Goal: Find specific fact: Find specific fact

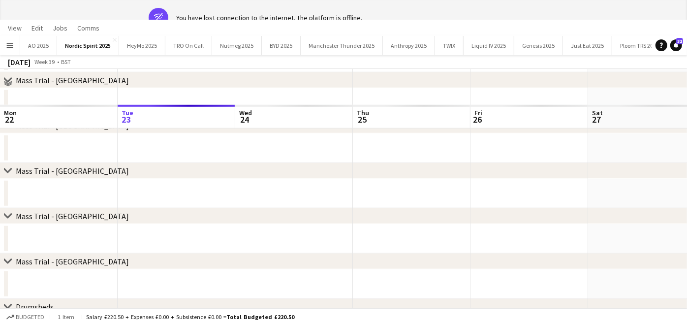
scroll to position [0, 379]
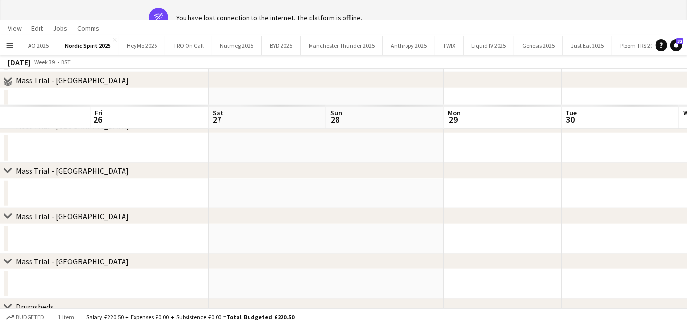
click at [10, 44] on app-icon "Menu" at bounding box center [10, 45] width 8 height 8
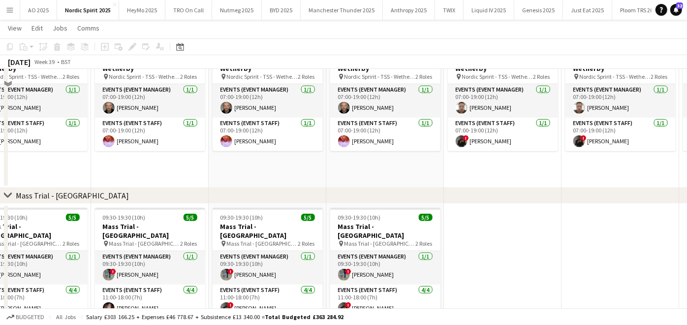
scroll to position [1075, 0]
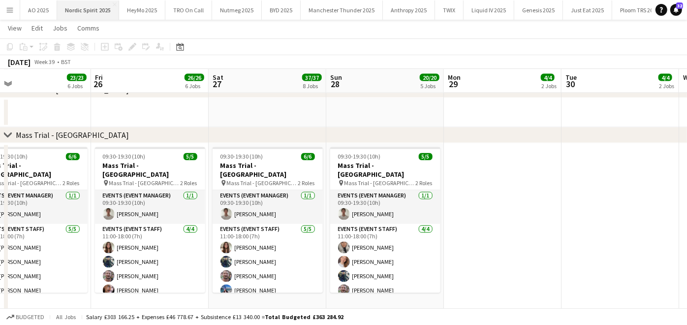
click at [95, 5] on button "Nordic Spirit 2025 Close" at bounding box center [88, 9] width 62 height 19
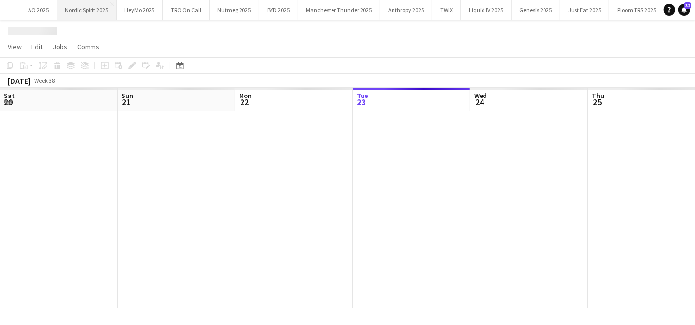
scroll to position [0, 235]
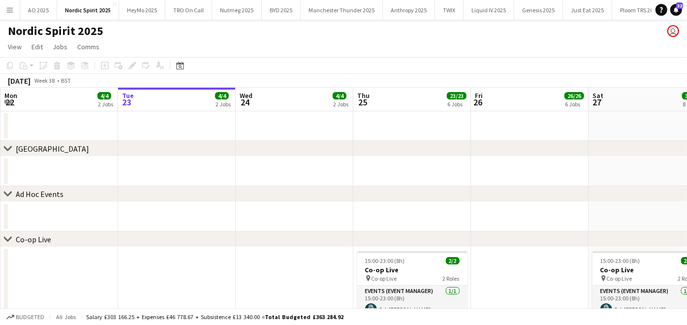
click at [8, 11] on app-icon "Menu" at bounding box center [10, 10] width 8 height 8
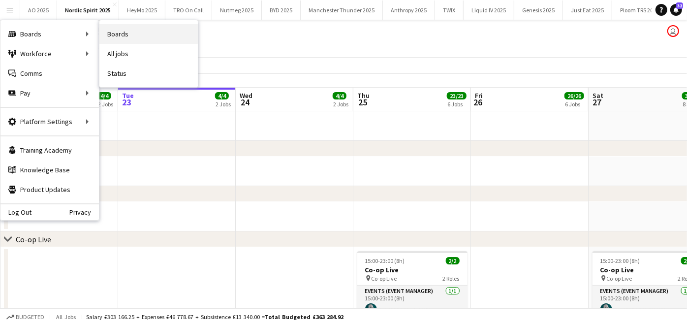
click at [126, 33] on link "Boards" at bounding box center [148, 34] width 98 height 20
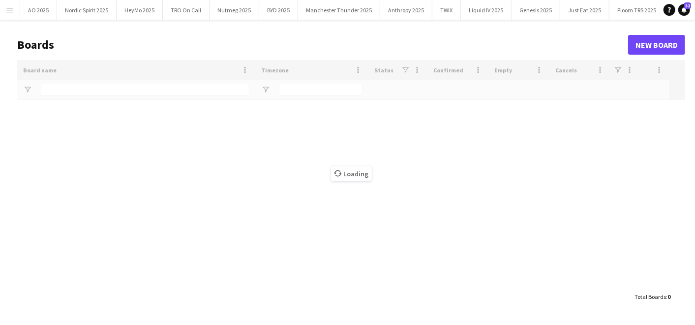
type input "***"
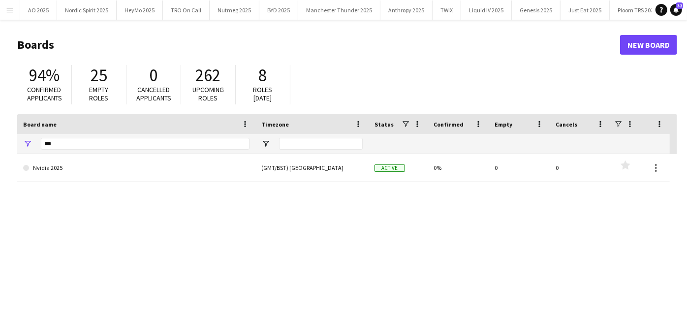
click at [11, 6] on app-icon "Menu" at bounding box center [10, 10] width 8 height 8
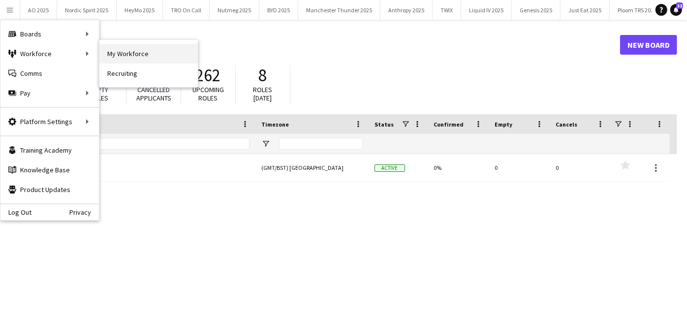
click at [122, 59] on link "My Workforce" at bounding box center [148, 54] width 98 height 20
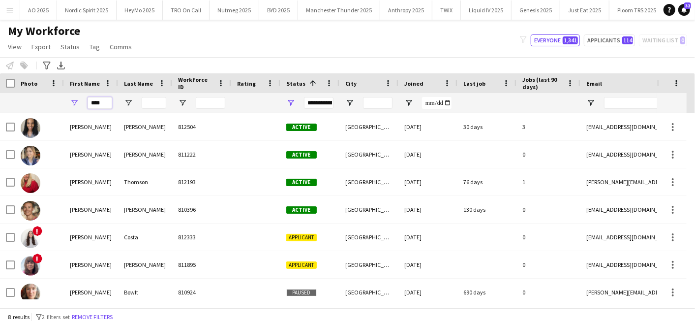
drag, startPoint x: 105, startPoint y: 101, endPoint x: 84, endPoint y: 97, distance: 21.4
click at [93, 99] on input "****" at bounding box center [100, 103] width 25 height 12
type input "*"
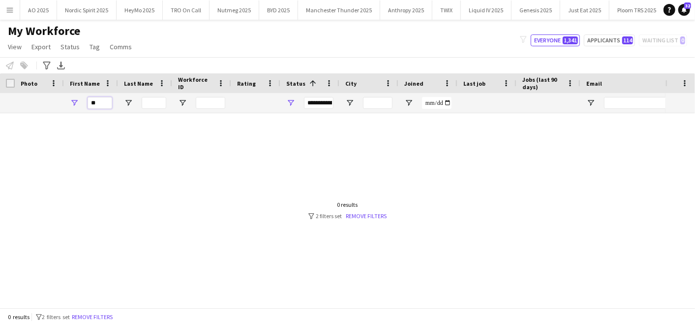
type input "*"
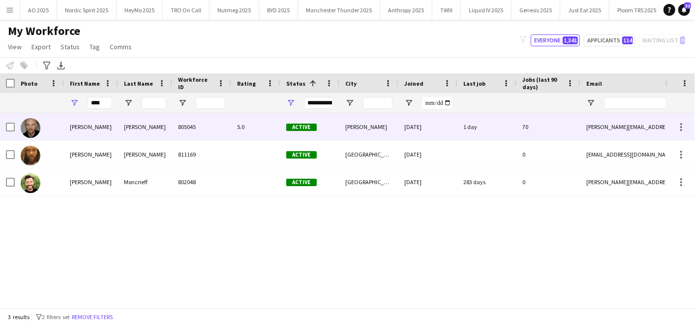
click at [65, 128] on div "[PERSON_NAME]" at bounding box center [91, 126] width 54 height 27
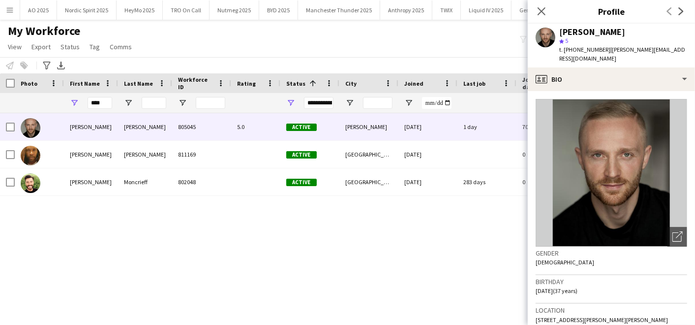
scroll to position [47, 0]
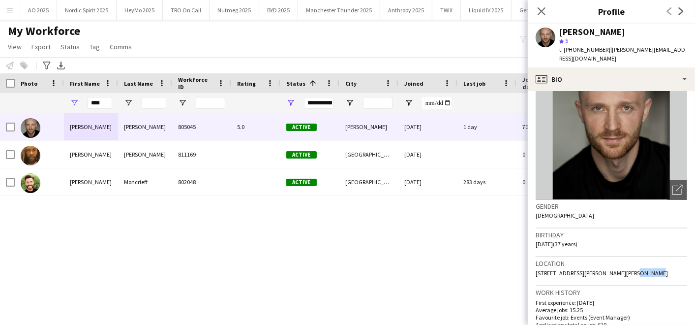
drag, startPoint x: 615, startPoint y: 263, endPoint x: 640, endPoint y: 263, distance: 24.6
click at [640, 263] on div "Location [STREET_ADDRESS][PERSON_NAME][PERSON_NAME]" at bounding box center [612, 271] width 152 height 29
copy span "BL6 4HA"
drag, startPoint x: 86, startPoint y: 101, endPoint x: 79, endPoint y: 101, distance: 6.9
click at [79, 101] on div "****" at bounding box center [91, 103] width 54 height 20
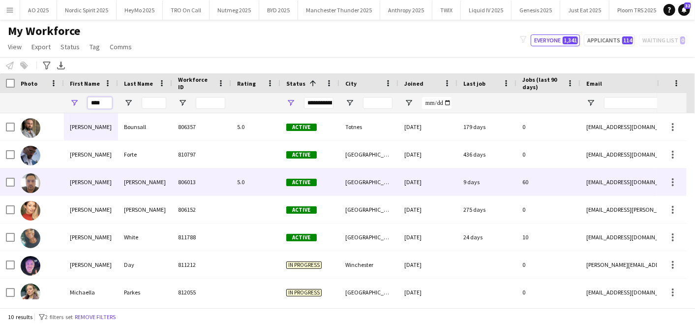
type input "****"
click at [63, 184] on div at bounding box center [39, 181] width 49 height 27
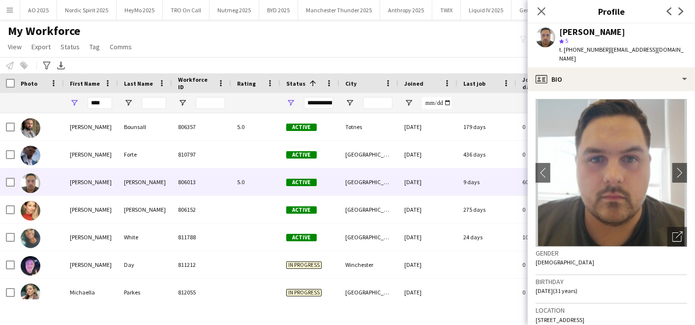
scroll to position [12, 0]
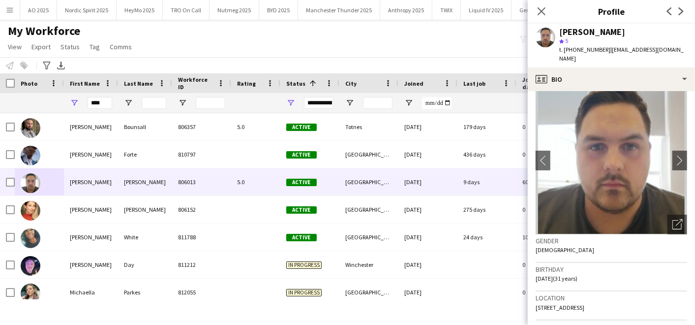
drag, startPoint x: 644, startPoint y: 294, endPoint x: 661, endPoint y: 295, distance: 16.7
click at [584, 304] on span "[STREET_ADDRESS]" at bounding box center [560, 307] width 49 height 7
copy span "35 9FE"
drag, startPoint x: 113, startPoint y: 102, endPoint x: 35, endPoint y: 88, distance: 78.9
click at [35, 88] on div "Workforce Details Photo First Name 1" at bounding box center [533, 93] width 1067 height 40
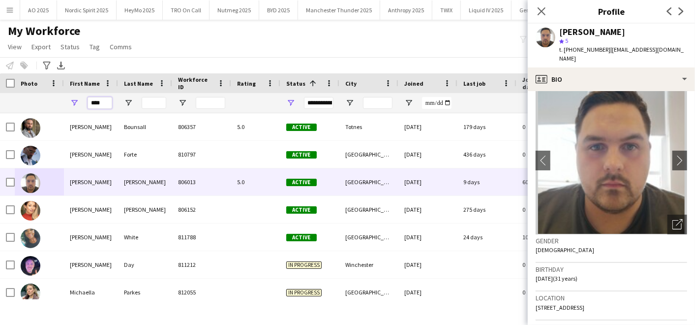
drag, startPoint x: 102, startPoint y: 102, endPoint x: 62, endPoint y: 102, distance: 40.3
click at [62, 102] on div "****" at bounding box center [533, 103] width 1067 height 20
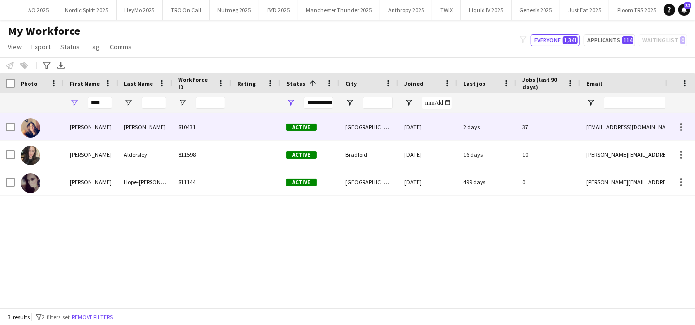
click at [53, 131] on div at bounding box center [39, 126] width 49 height 27
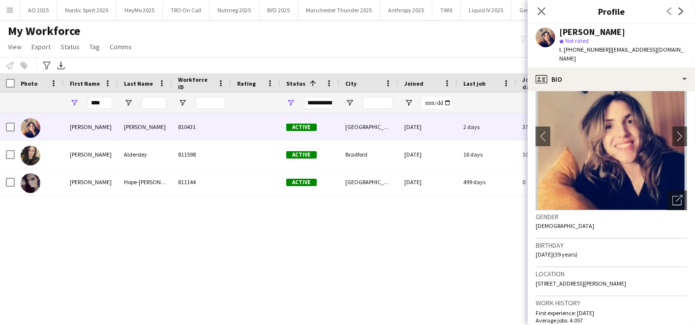
scroll to position [37, 0]
drag, startPoint x: 606, startPoint y: 271, endPoint x: 632, endPoint y: 271, distance: 26.1
click at [632, 271] on div "Location [STREET_ADDRESS][PERSON_NAME]" at bounding box center [612, 281] width 152 height 29
copy span "DN35 8EA"
drag, startPoint x: 90, startPoint y: 102, endPoint x: 78, endPoint y: 102, distance: 11.8
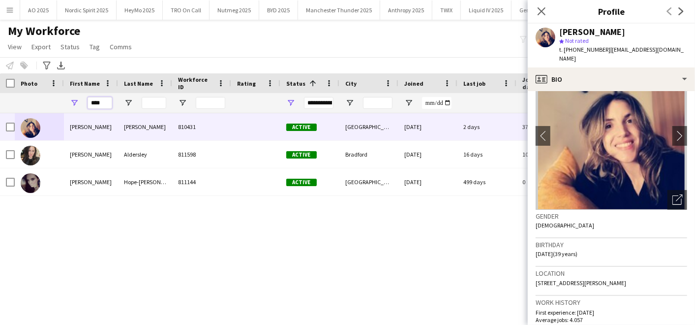
click at [78, 102] on div "****" at bounding box center [91, 103] width 54 height 20
type input "*"
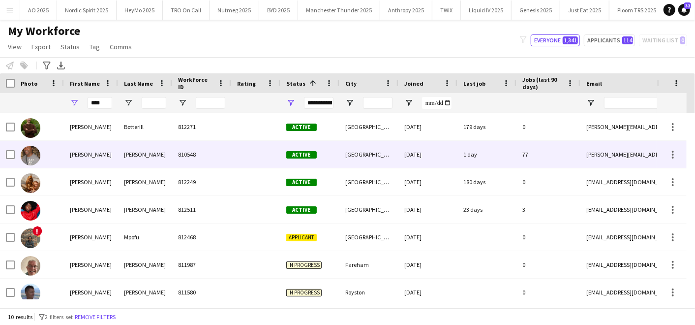
click at [65, 145] on div "[PERSON_NAME]" at bounding box center [91, 154] width 54 height 27
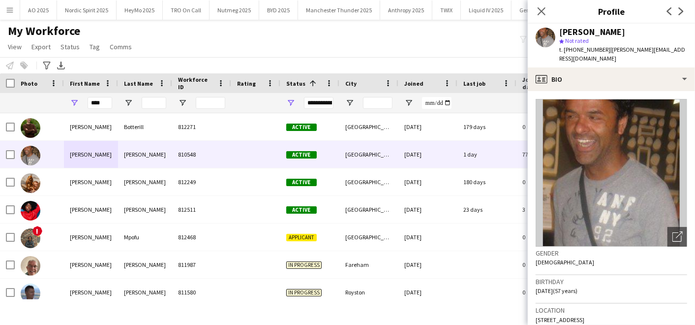
drag, startPoint x: 653, startPoint y: 309, endPoint x: 671, endPoint y: 307, distance: 18.4
click at [671, 307] on div "Location [STREET_ADDRESS]" at bounding box center [612, 318] width 152 height 29
copy span "IG2 6JS"
click at [69, 100] on div "****" at bounding box center [91, 103] width 54 height 20
click at [107, 102] on input "****" at bounding box center [100, 103] width 25 height 12
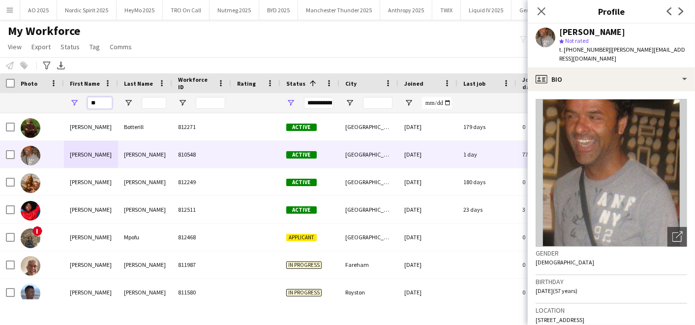
type input "*"
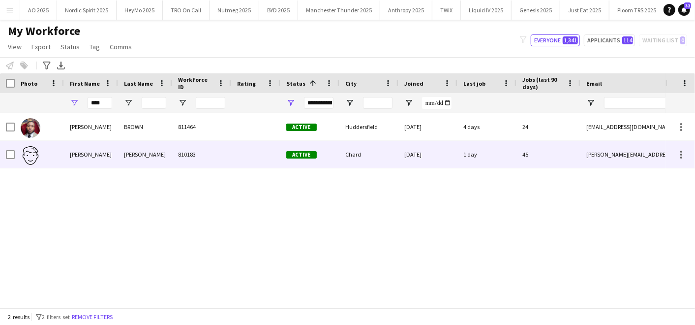
click at [51, 152] on div at bounding box center [39, 154] width 49 height 27
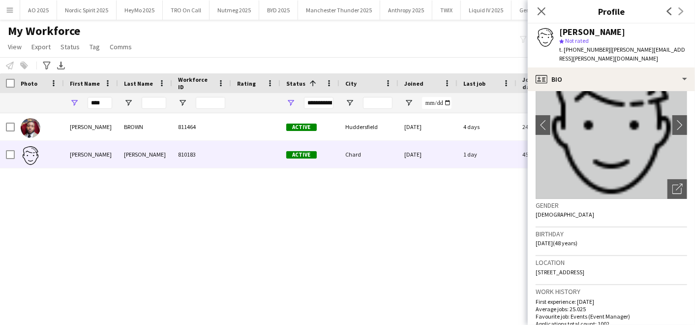
scroll to position [48, 0]
drag, startPoint x: 620, startPoint y: 261, endPoint x: 646, endPoint y: 263, distance: 26.1
click at [646, 263] on div "Location [STREET_ADDRESS]" at bounding box center [612, 270] width 152 height 29
copy span "TA20 2QH"
drag, startPoint x: 106, startPoint y: 101, endPoint x: 21, endPoint y: 98, distance: 85.2
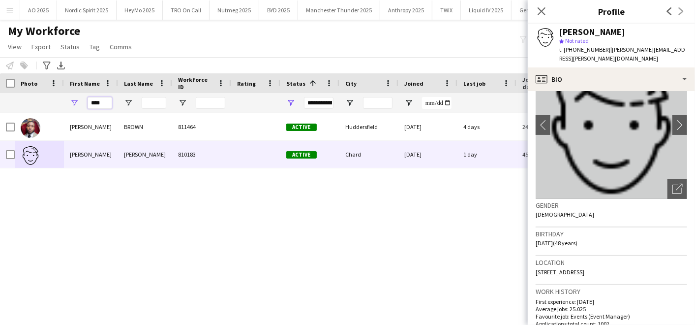
click at [21, 98] on div "****" at bounding box center [533, 103] width 1067 height 20
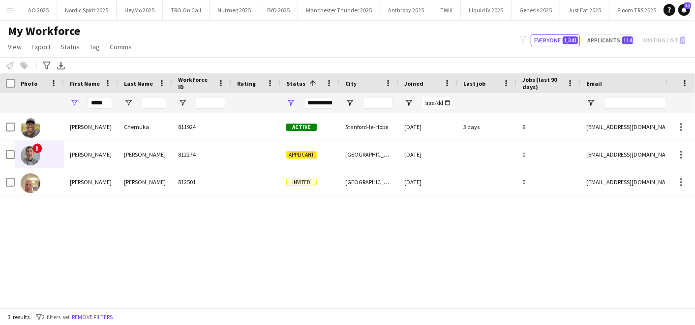
click at [58, 214] on div "[PERSON_NAME] 811924 Active Stanford-le-Hope [DATE] 3 days 9 [EMAIL_ADDRESS][DO…" at bounding box center [333, 206] width 666 height 186
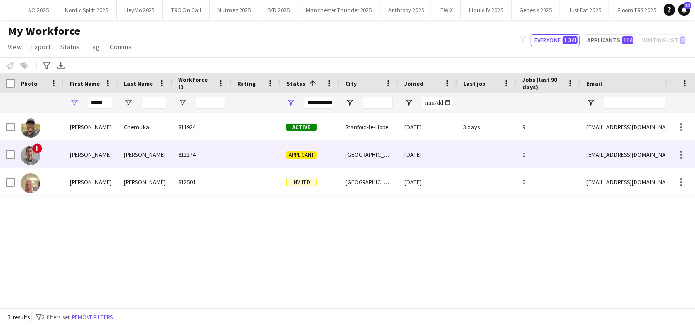
click at [87, 161] on div "[PERSON_NAME]" at bounding box center [91, 154] width 54 height 27
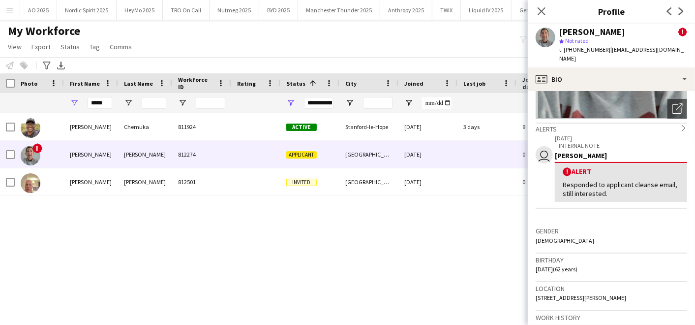
scroll to position [128, 0]
drag, startPoint x: 106, startPoint y: 101, endPoint x: 17, endPoint y: 96, distance: 88.7
click at [17, 96] on div "*****" at bounding box center [533, 103] width 1067 height 20
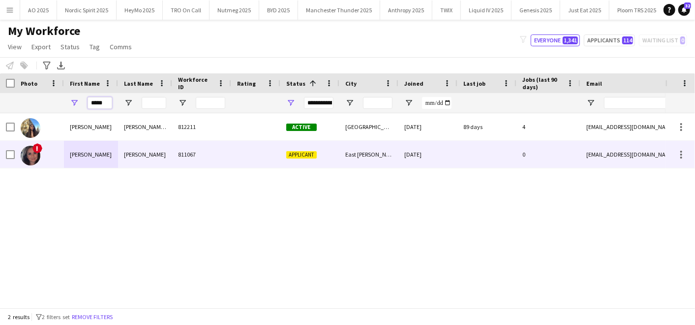
type input "*****"
click at [81, 160] on div "[PERSON_NAME]" at bounding box center [91, 154] width 54 height 27
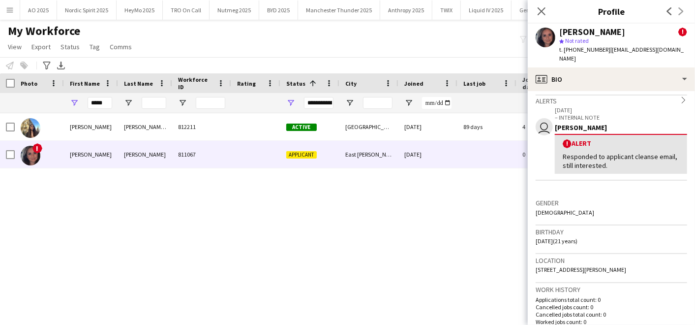
scroll to position [121, 0]
